Goal: Task Accomplishment & Management: Manage account settings

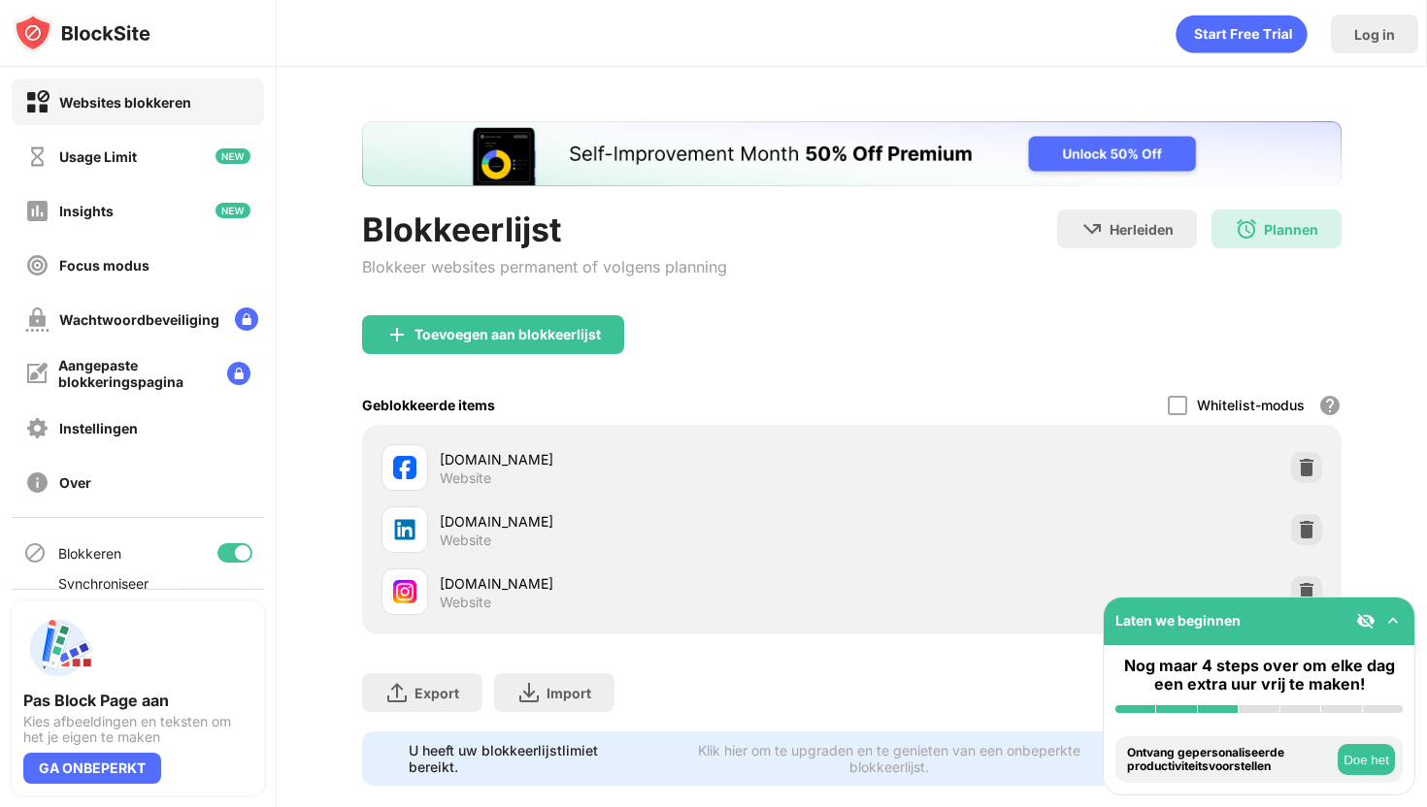
scroll to position [32, 0]
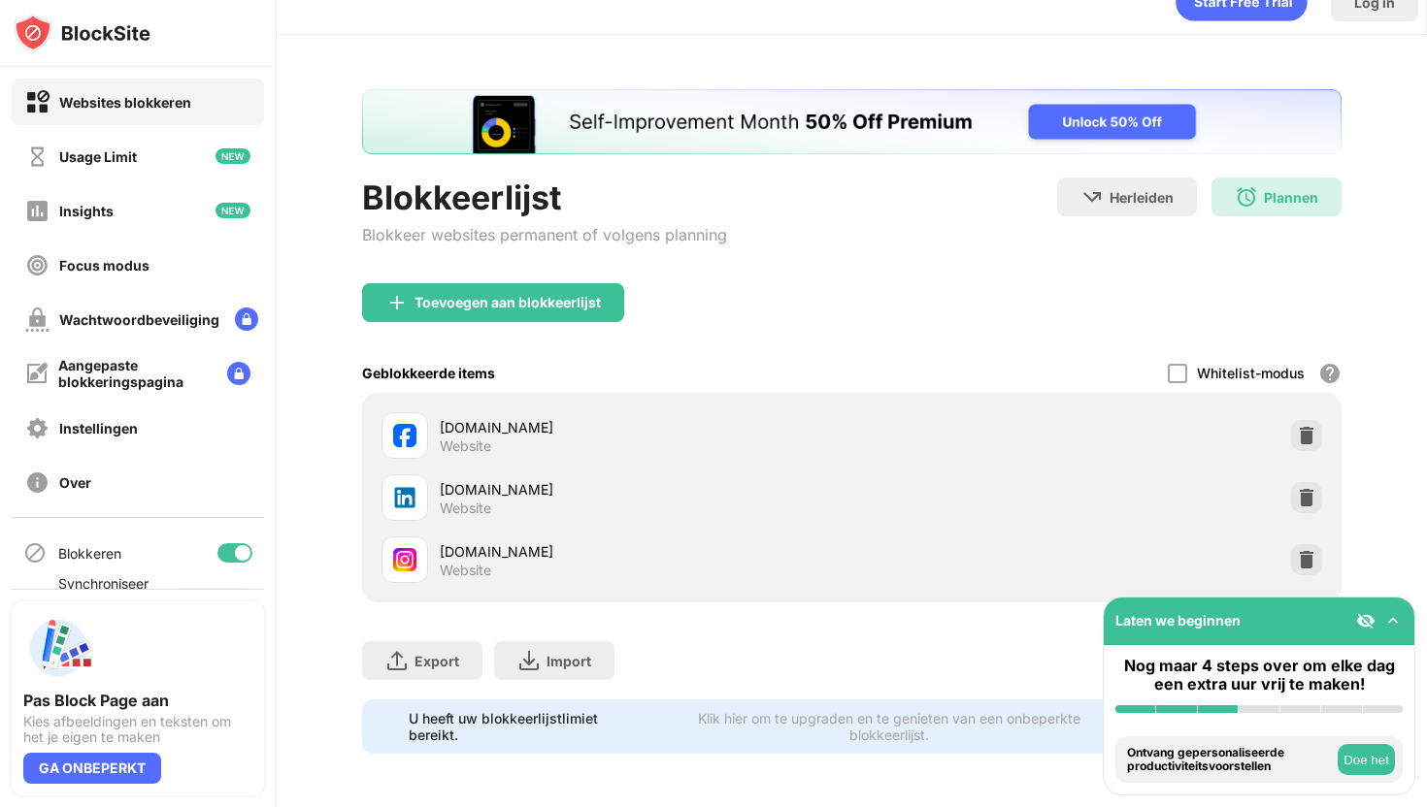
click at [1302, 542] on div "[DOMAIN_NAME] Website" at bounding box center [852, 560] width 956 height 62
click at [1302, 558] on img at bounding box center [1306, 559] width 19 height 19
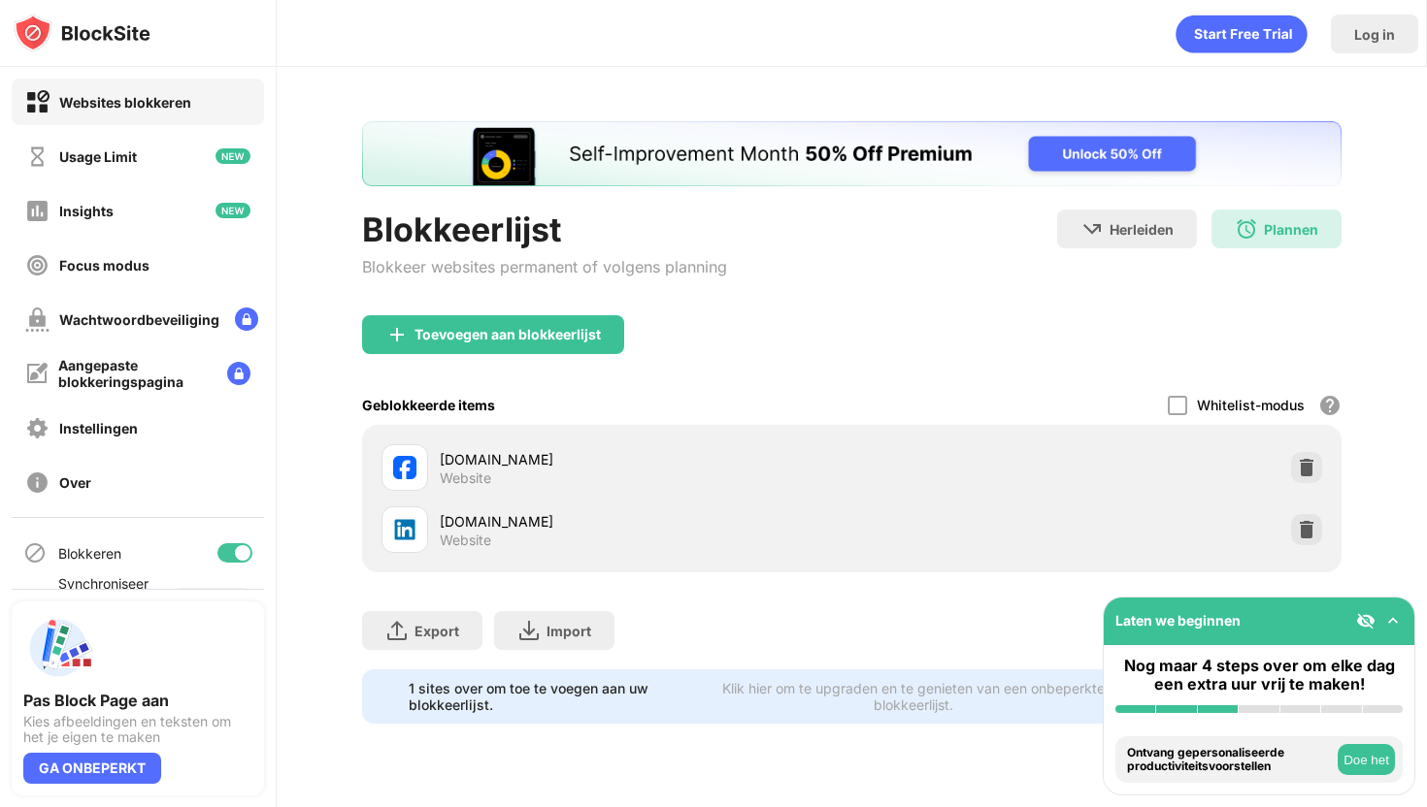
scroll to position [0, 0]
click at [536, 330] on div "Toevoegen aan blokkeerlijst" at bounding box center [507, 335] width 186 height 16
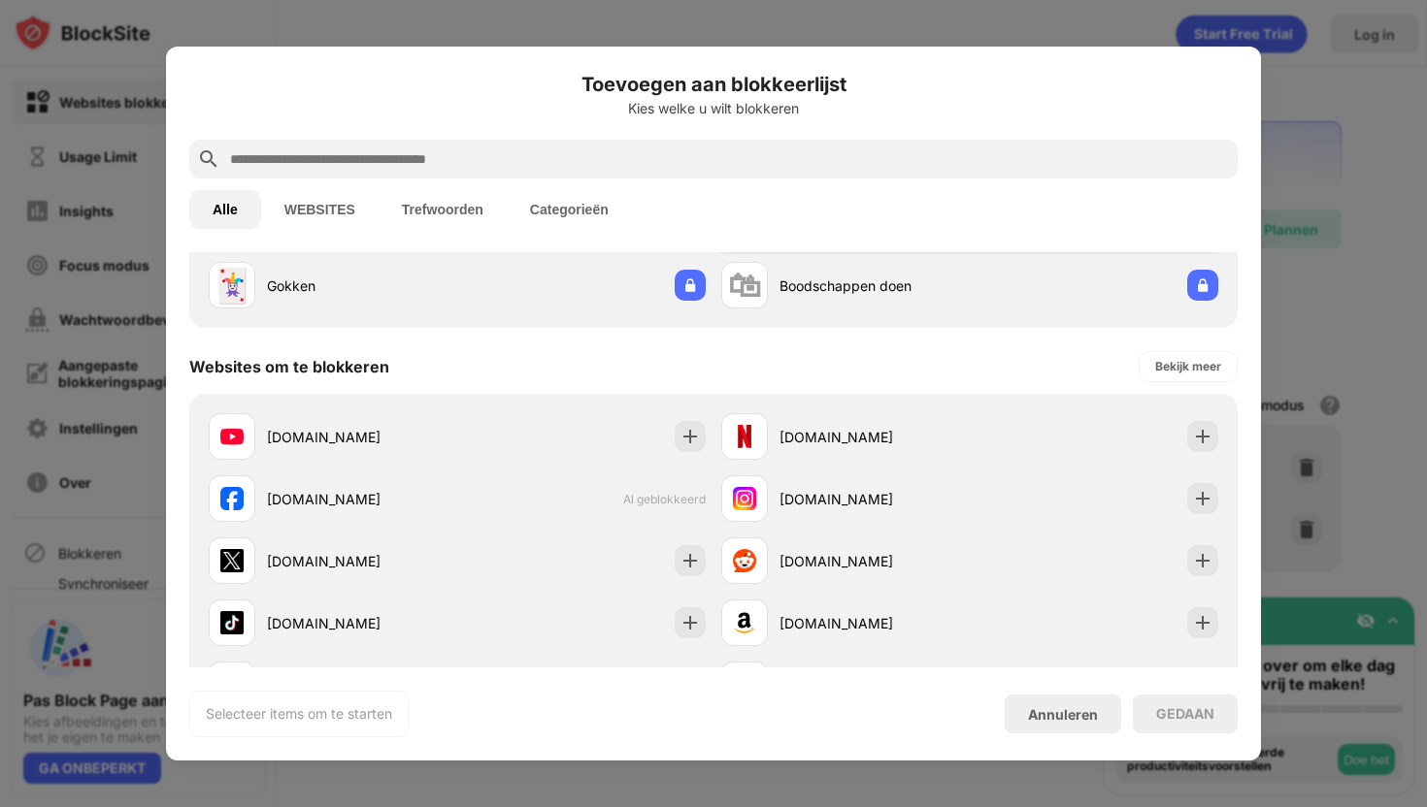
scroll to position [264, 0]
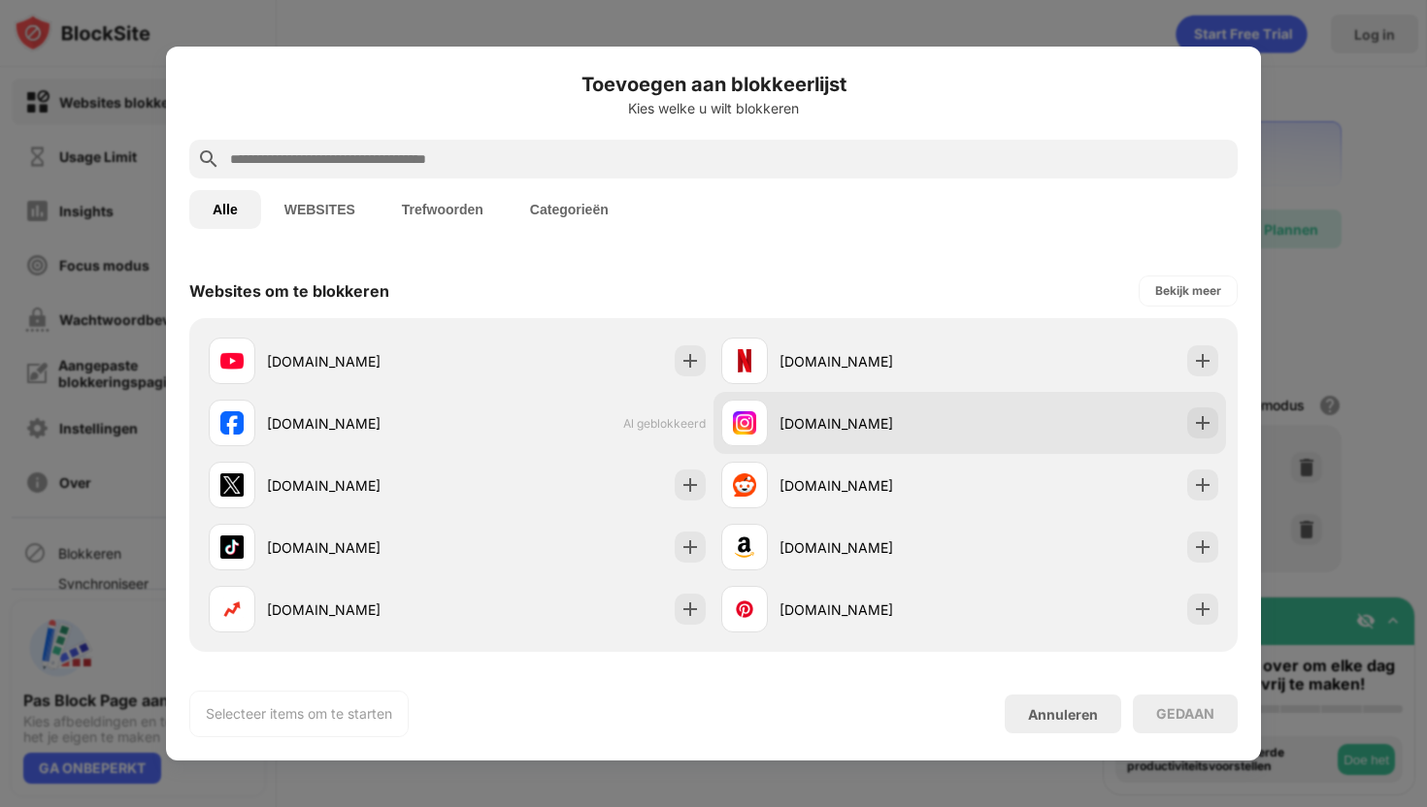
click at [834, 434] on div "[DOMAIN_NAME]" at bounding box center [845, 423] width 248 height 47
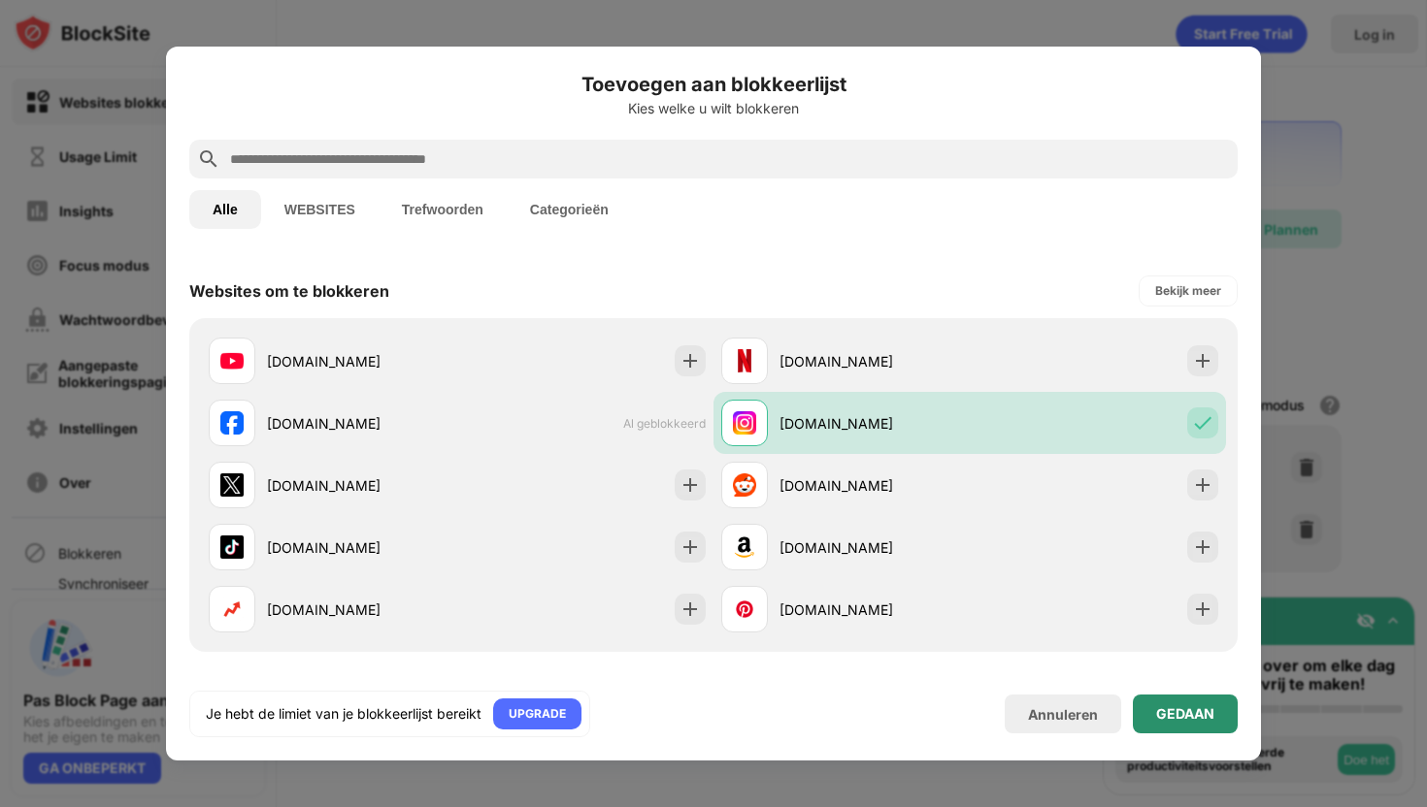
click at [1196, 708] on div "GEDAAN" at bounding box center [1185, 715] width 58 height 16
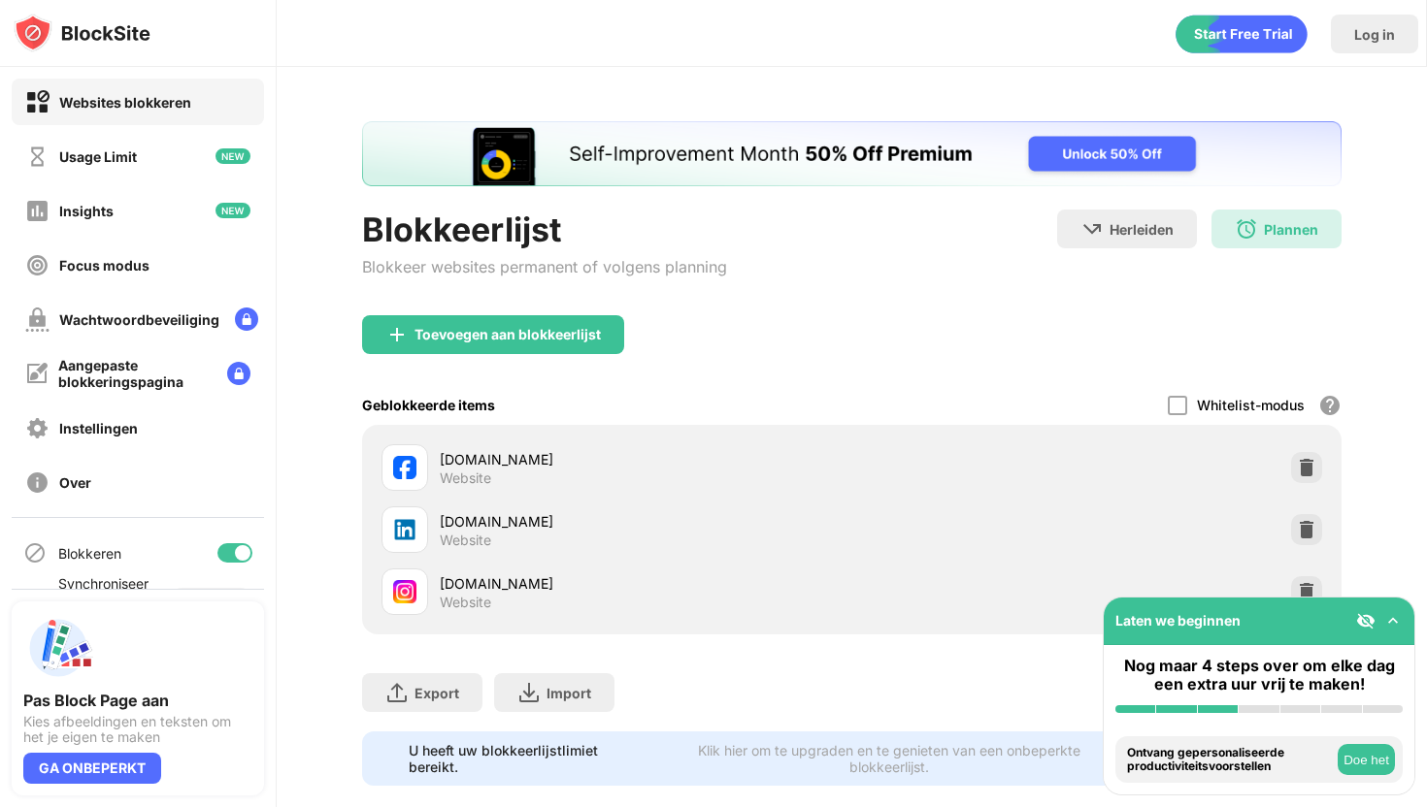
scroll to position [0, 0]
